Goal: Navigation & Orientation: Go to known website

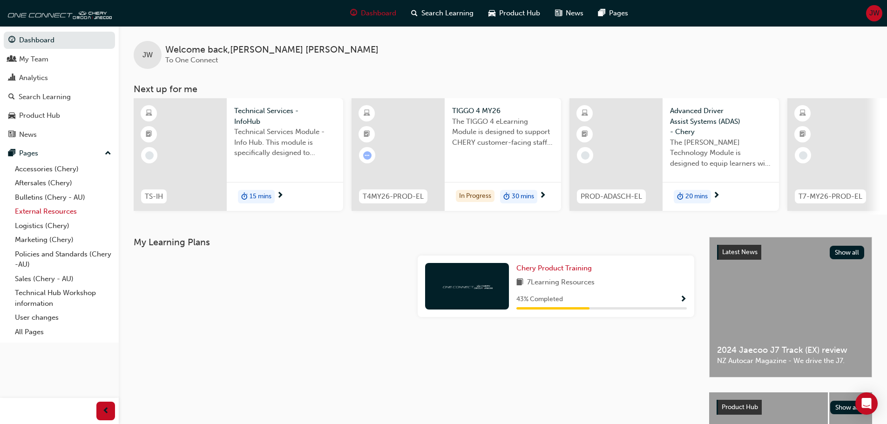
click at [56, 213] on link "External Resources" at bounding box center [63, 211] width 104 height 14
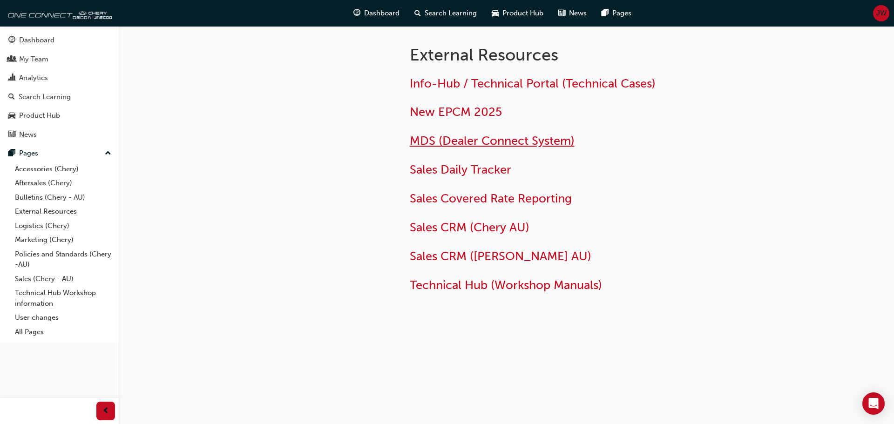
click at [501, 141] on span "MDS (Dealer Connect System)" at bounding box center [492, 141] width 165 height 14
